Goal: Information Seeking & Learning: Learn about a topic

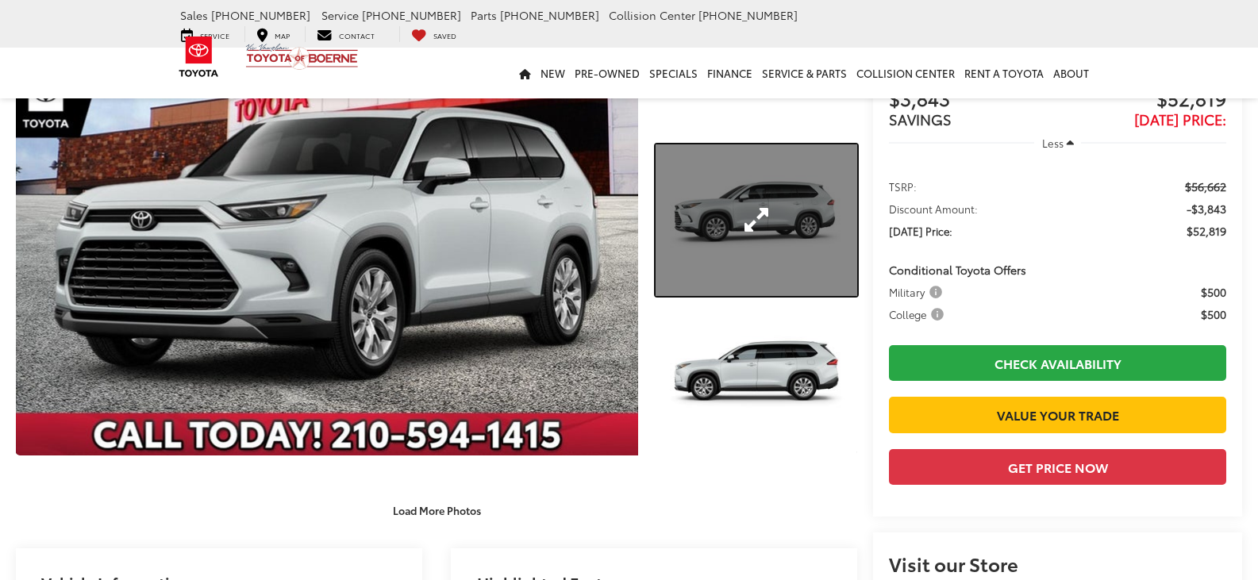
click at [825, 222] on link "Expand Photo 2" at bounding box center [757, 220] width 202 height 152
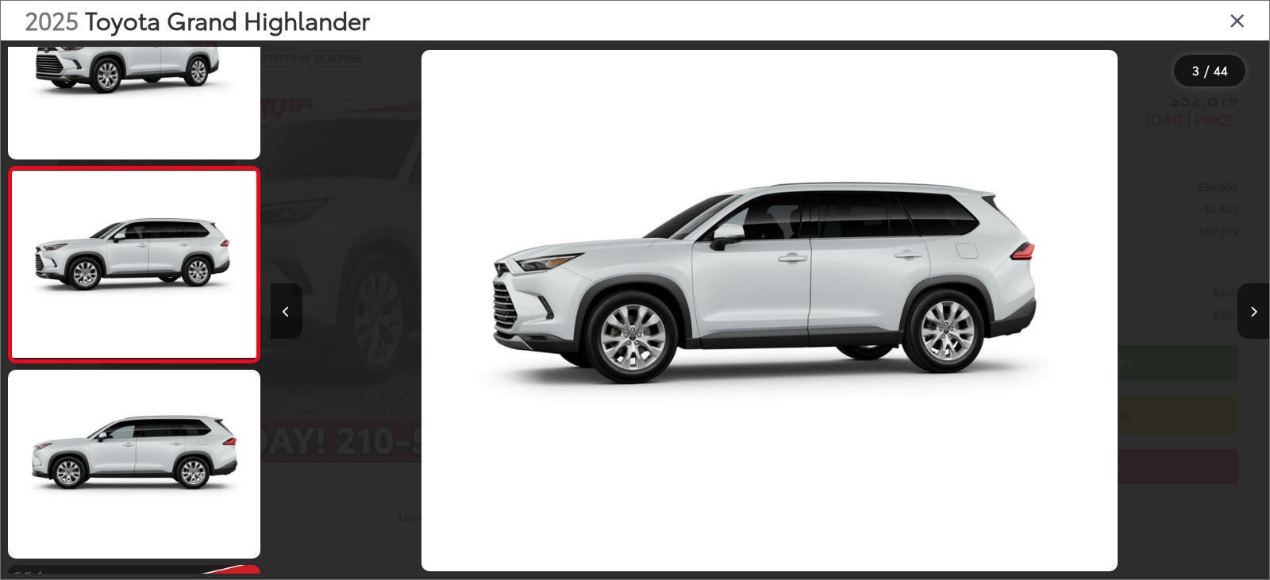
click at [1233, 23] on icon "Close gallery" at bounding box center [1237, 20] width 16 height 21
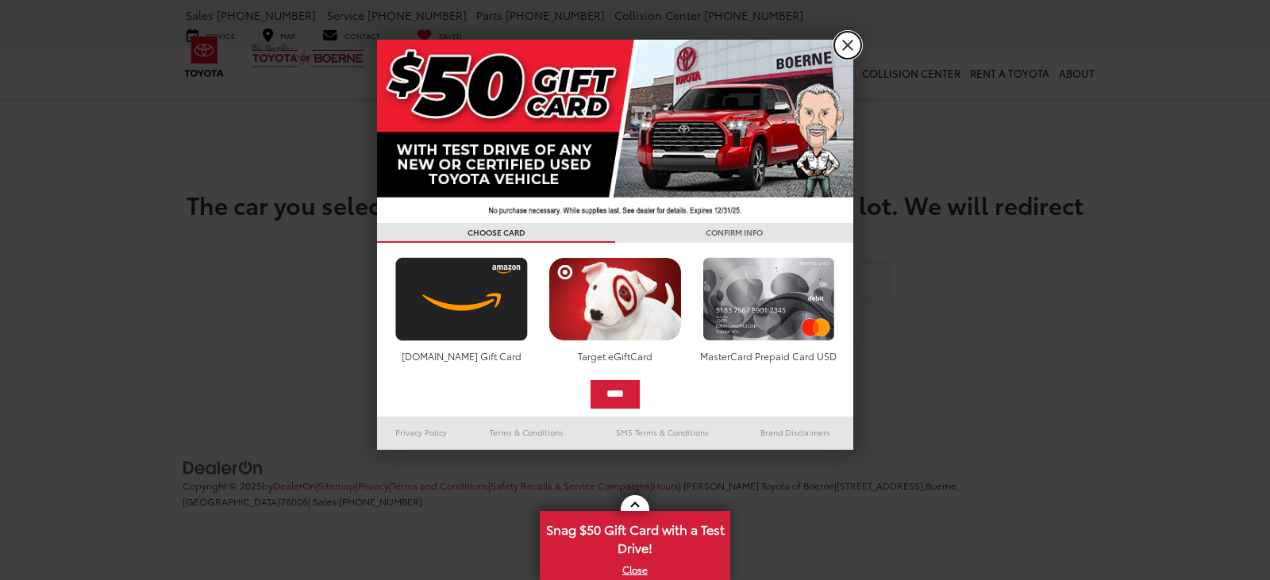
click at [852, 36] on link "X" at bounding box center [847, 45] width 27 height 27
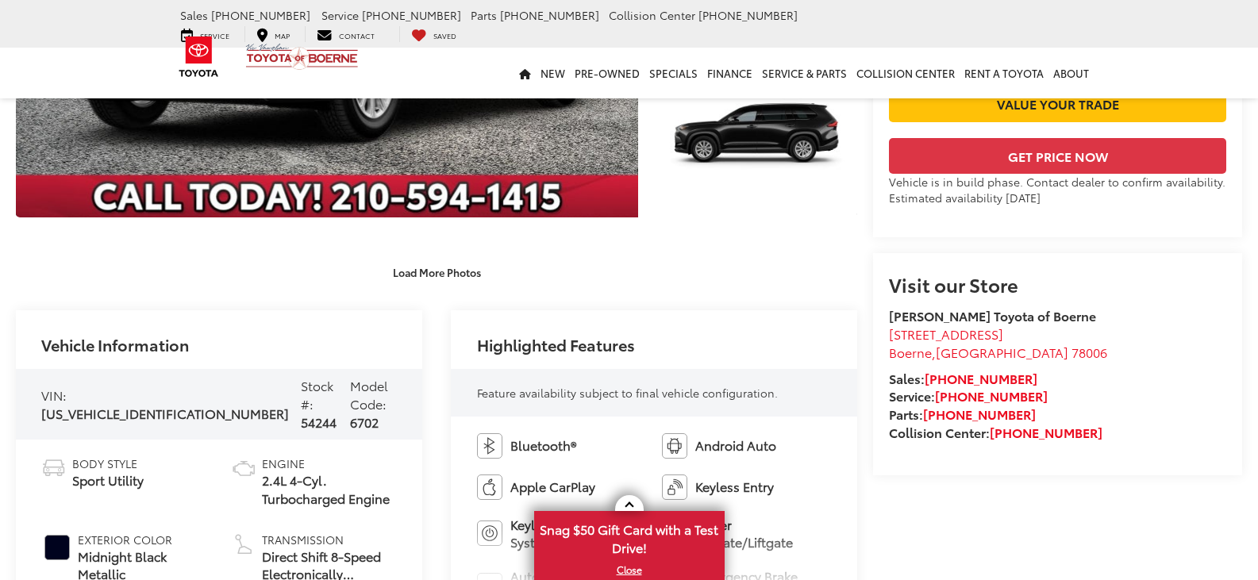
scroll to position [159, 0]
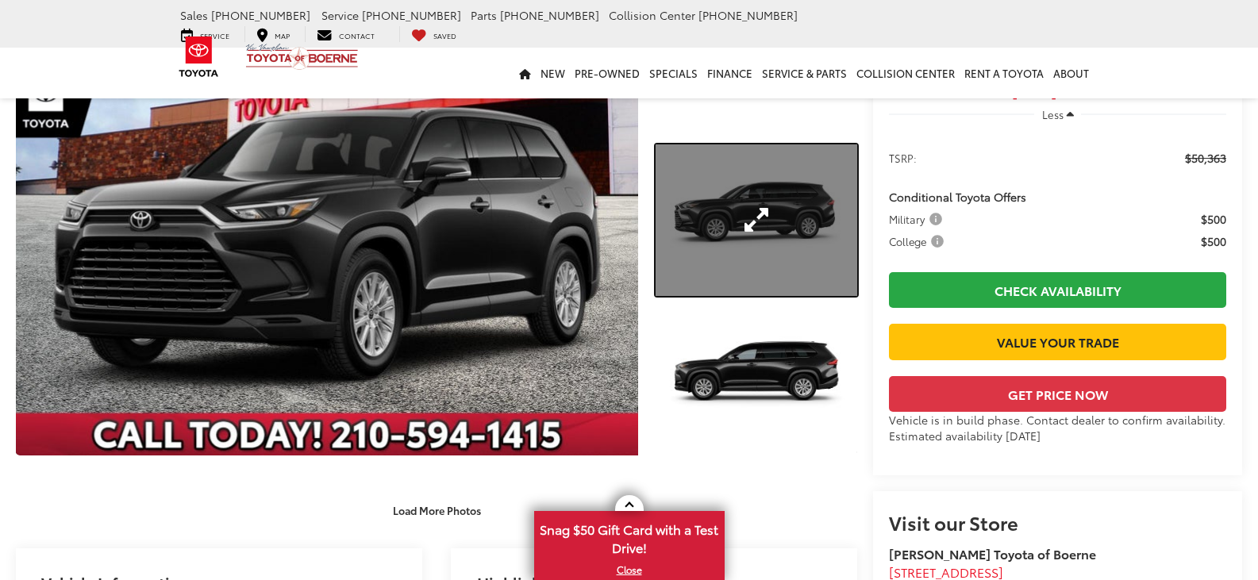
click at [787, 214] on link "Expand Photo 2" at bounding box center [757, 220] width 202 height 152
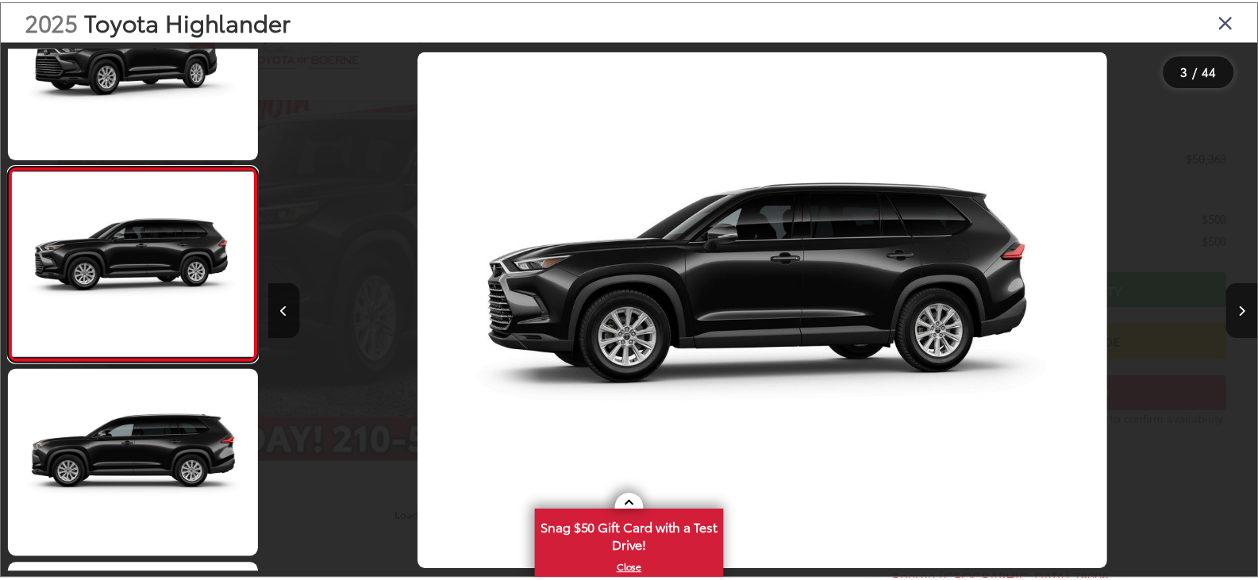
scroll to position [0, 0]
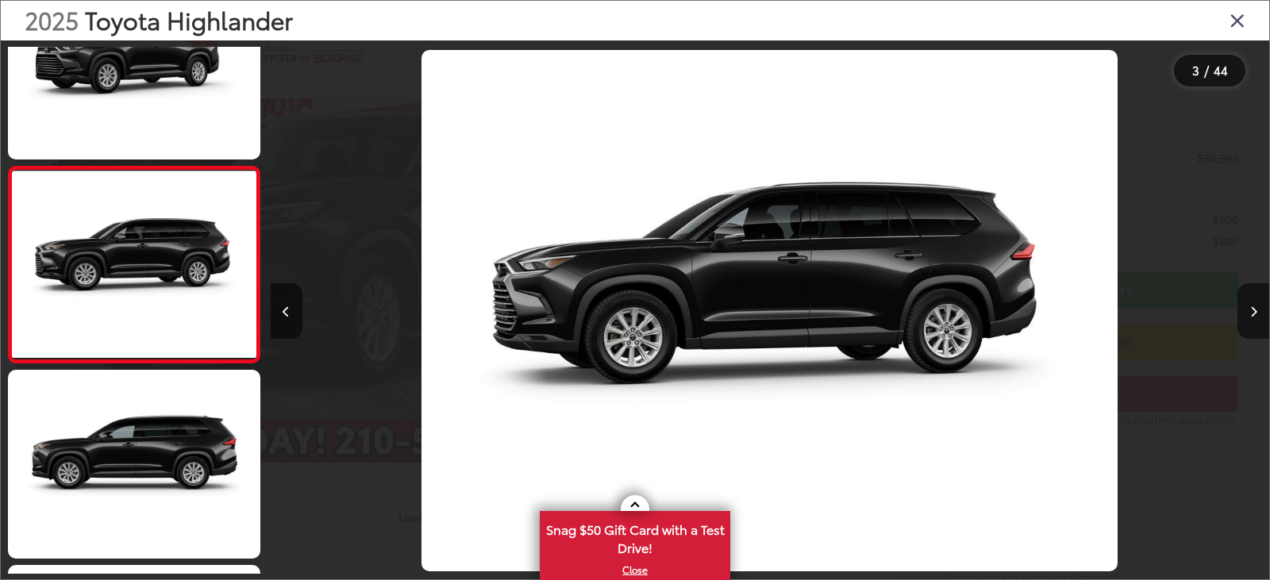
click at [1237, 18] on icon "Close gallery" at bounding box center [1237, 20] width 16 height 21
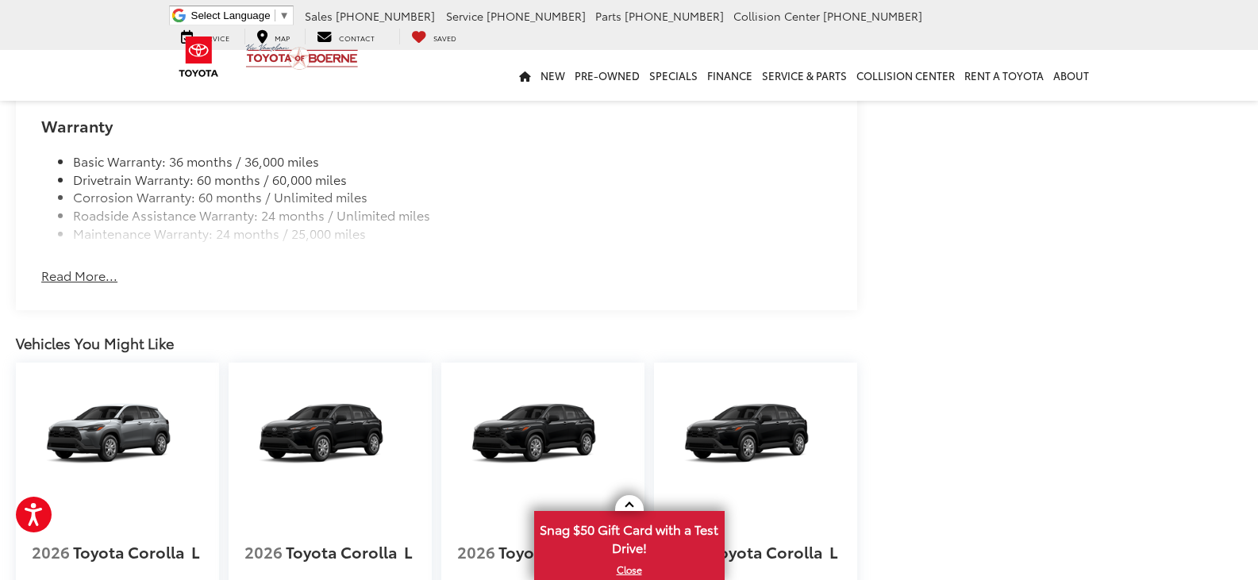
scroll to position [1826, 0]
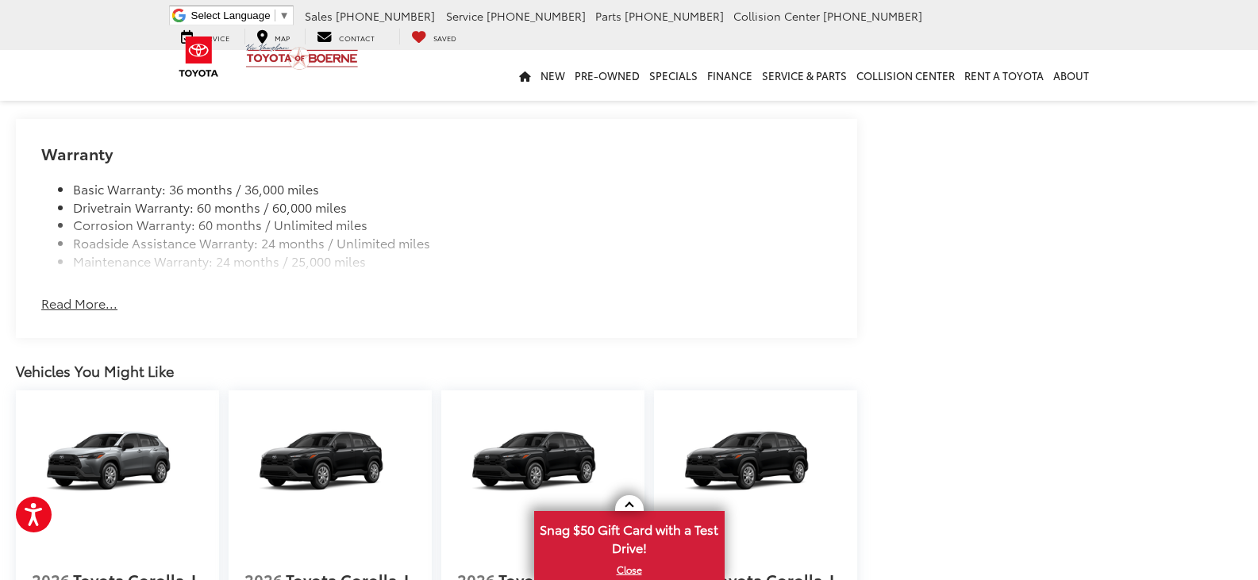
click at [85, 294] on button "Read More..." at bounding box center [79, 303] width 76 height 18
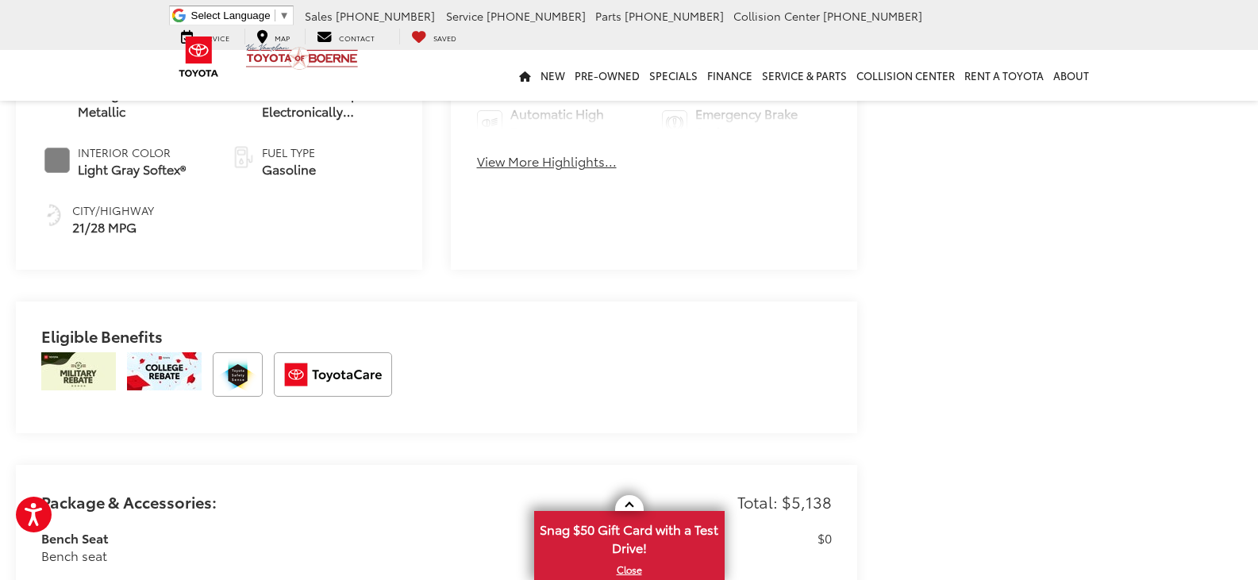
scroll to position [873, 0]
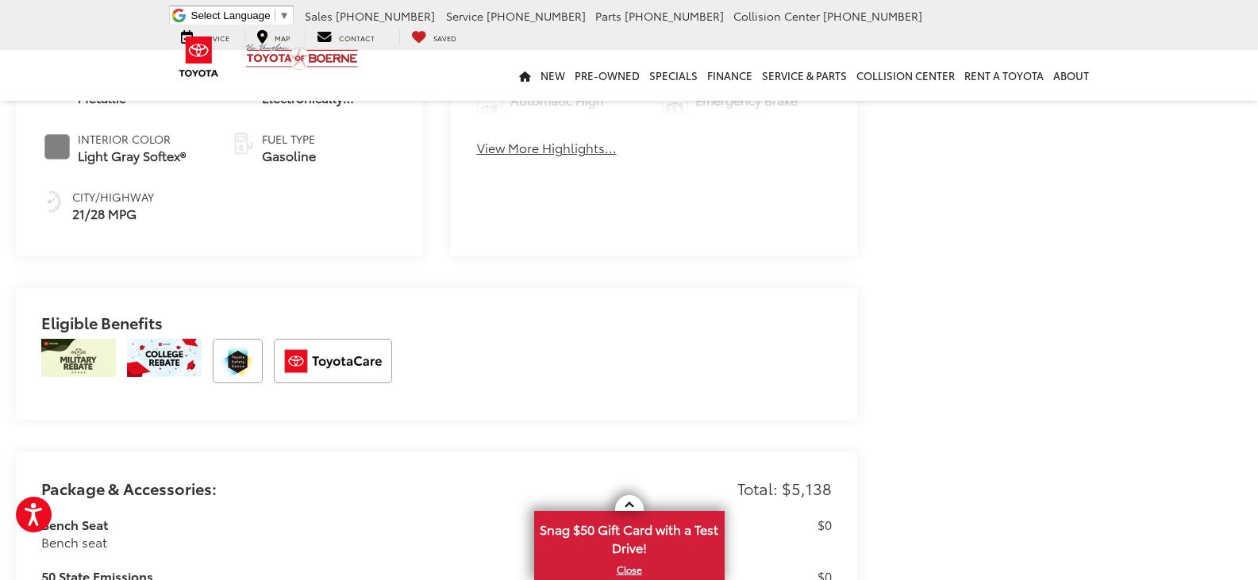
click at [523, 153] on button "View More Highlights..." at bounding box center [547, 148] width 140 height 18
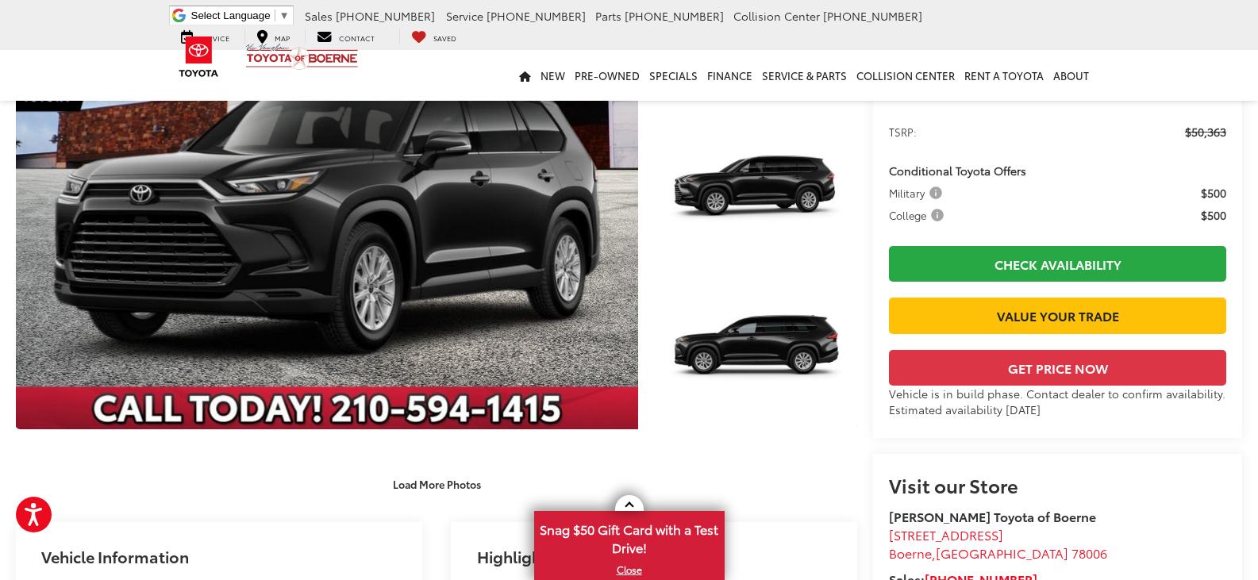
scroll to position [0, 0]
